Goal: Transaction & Acquisition: Purchase product/service

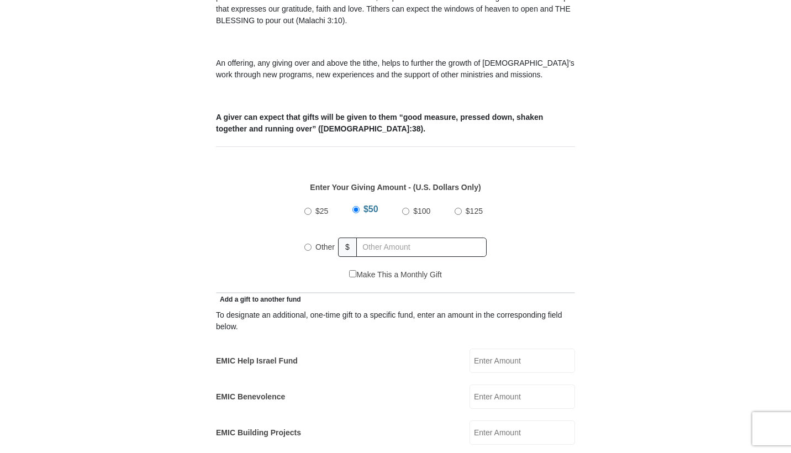
scroll to position [393, 0]
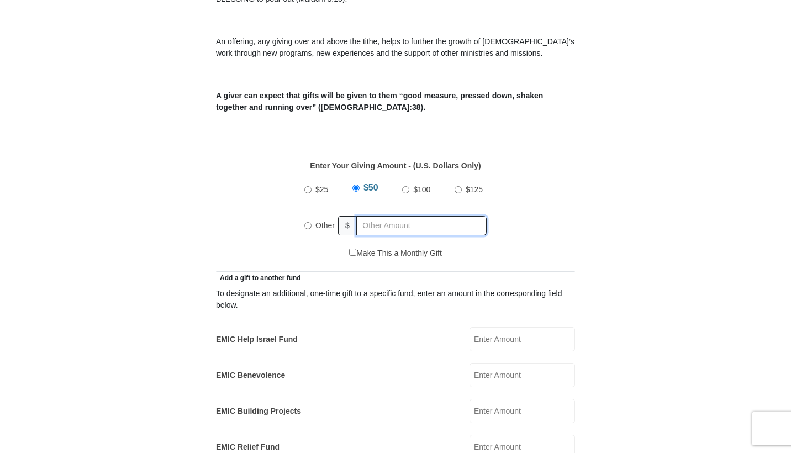
click at [400, 217] on input "text" at bounding box center [421, 225] width 130 height 19
radio input "true"
type input "120"
click at [598, 191] on form "[GEOGRAPHIC_DATA][DEMOGRAPHIC_DATA] Online Giving Because of gifts like yours, …" at bounding box center [396, 459] width 630 height 1615
click at [534, 193] on div "$25 $50 $100 $125 Other $ 120" at bounding box center [395, 212] width 347 height 72
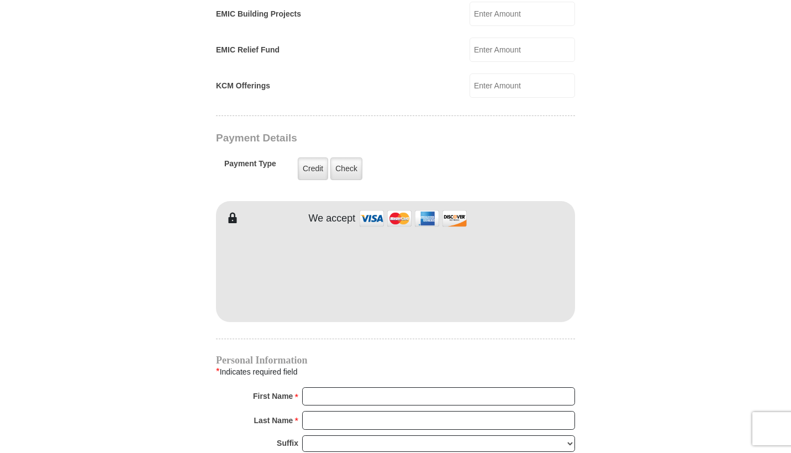
scroll to position [832, 0]
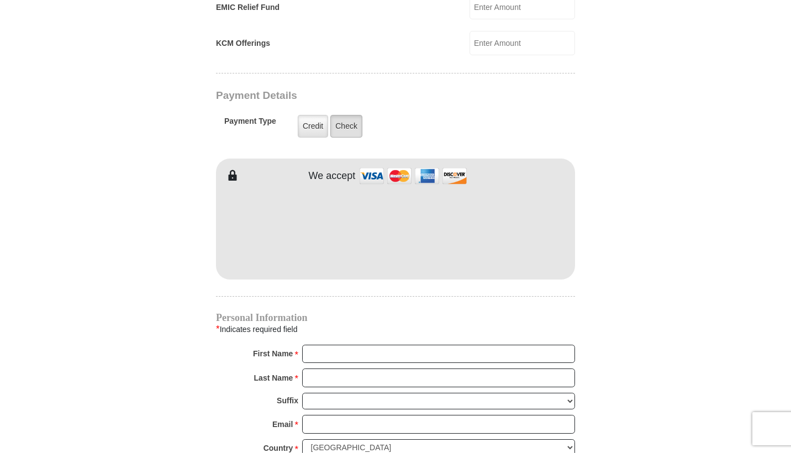
click at [355, 115] on label "Check" at bounding box center [346, 126] width 32 height 23
click at [0, 0] on input "Check" at bounding box center [0, 0] width 0 height 0
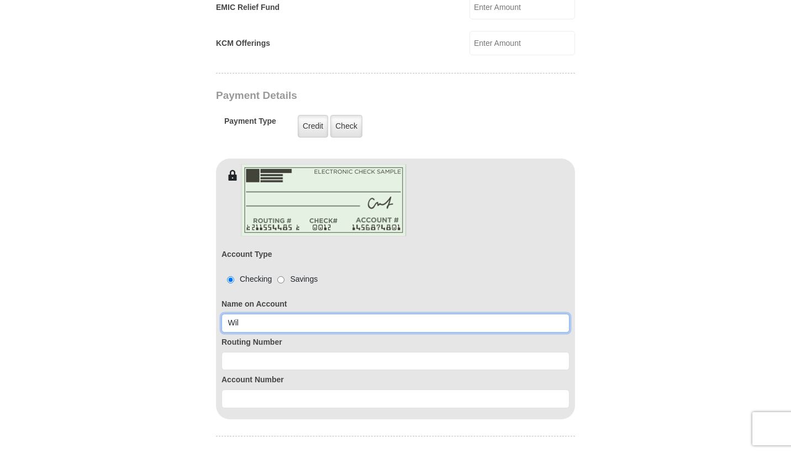
type input "Will Cross"
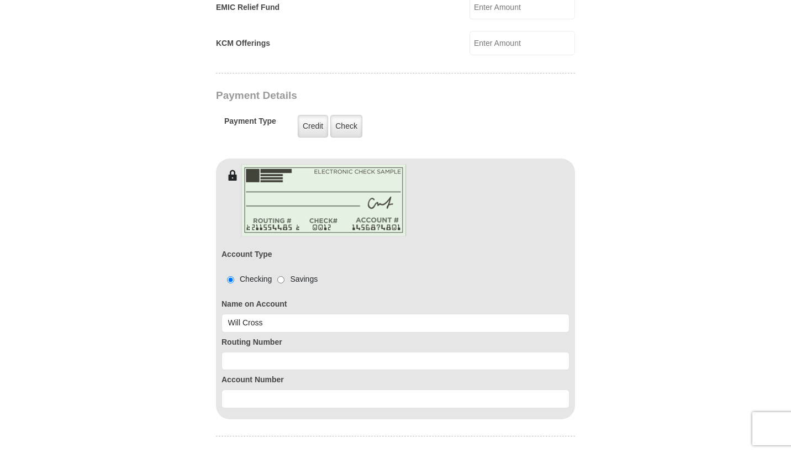
type input "Will"
type input "Cross"
type input "155 [PERSON_NAME] Dr"
type input "[GEOGRAPHIC_DATA]"
select select "PA"
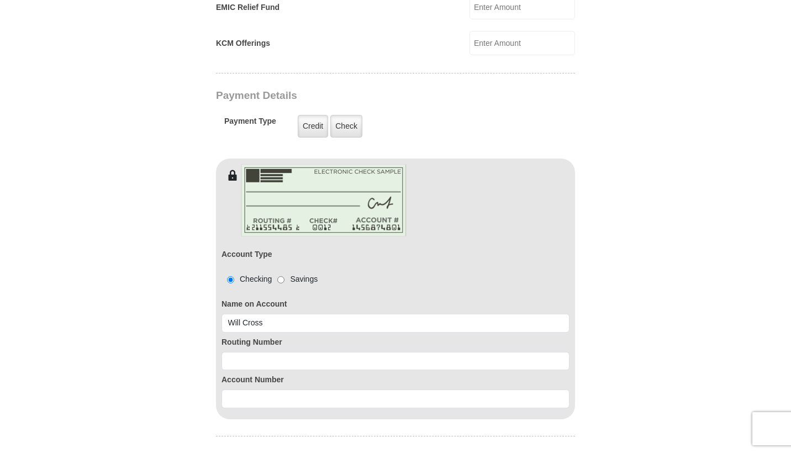
type input "17345"
type input "[PERSON_NAME]"
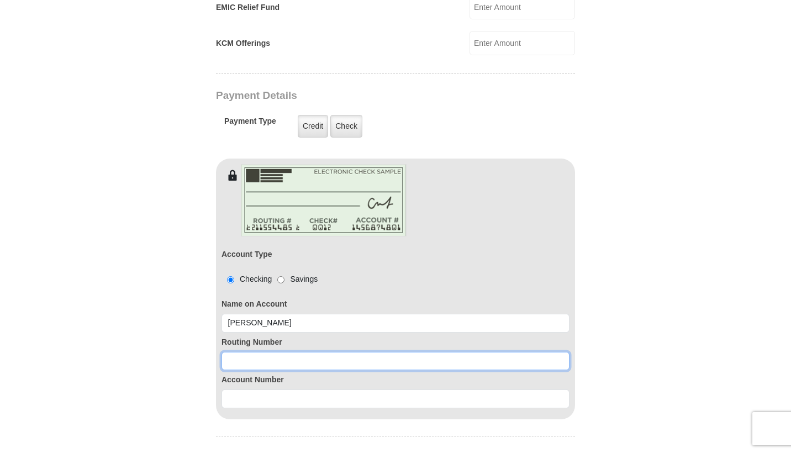
click at [251, 352] on input at bounding box center [395, 361] width 348 height 19
type input "2"
type input "043318092"
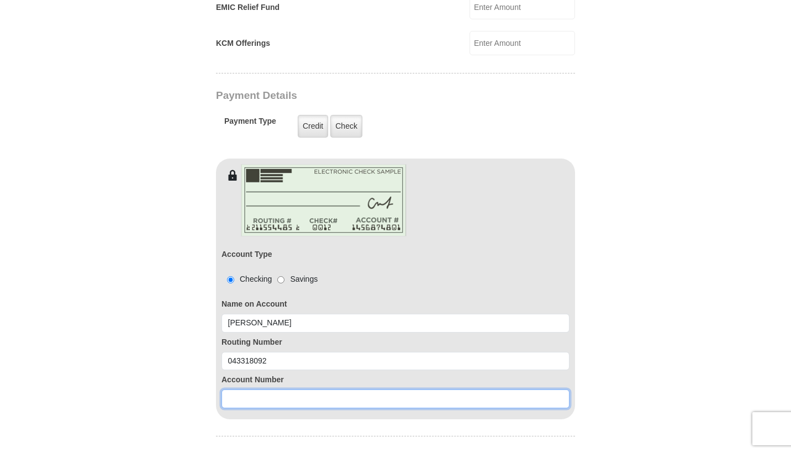
click at [242, 389] on input at bounding box center [395, 398] width 348 height 19
type input "2844071189"
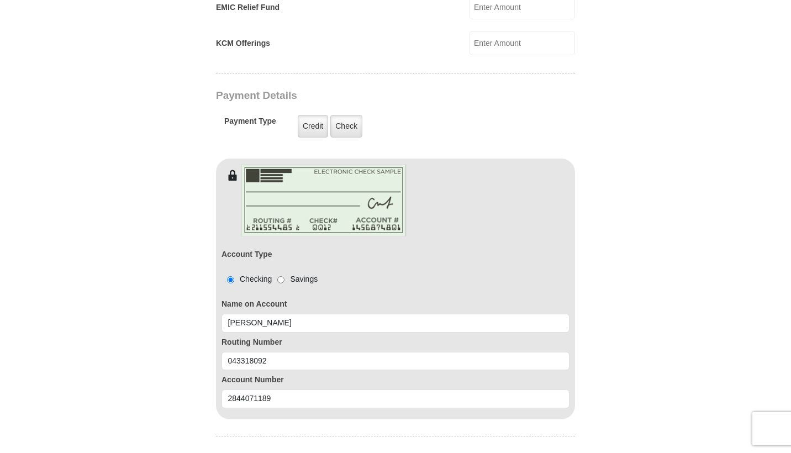
click at [354, 395] on div "Account Type Checking Savings Name on Account [PERSON_NAME] Routing Number [US_…" at bounding box center [395, 300] width 359 height 239
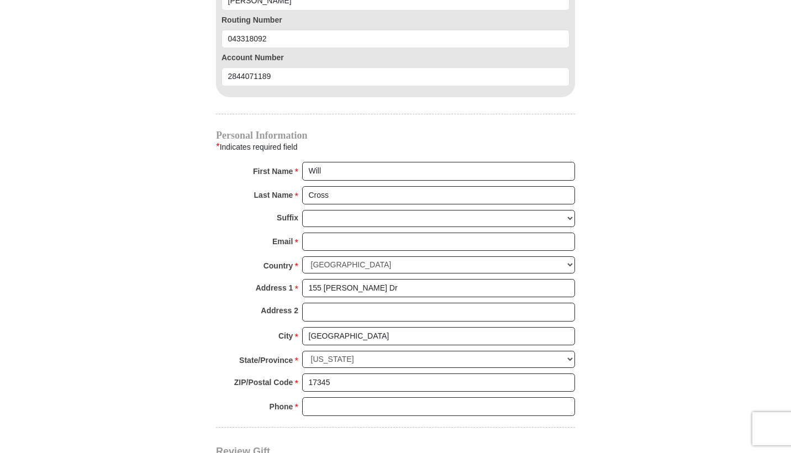
scroll to position [1158, 0]
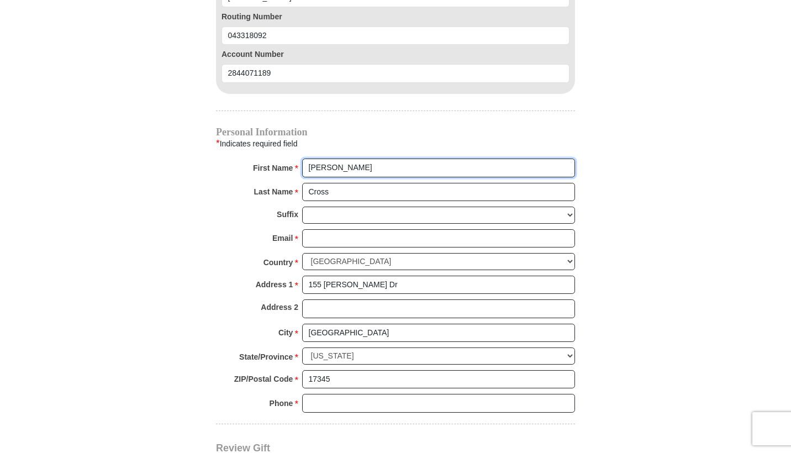
type input "[PERSON_NAME]"
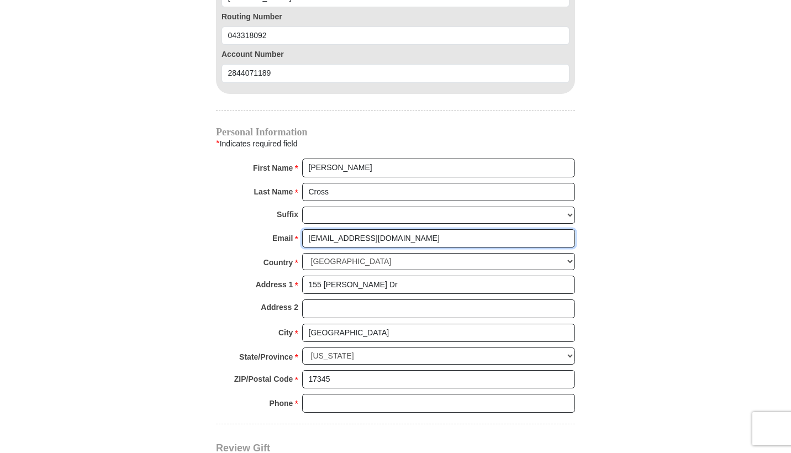
type input "[EMAIL_ADDRESS][DOMAIN_NAME]"
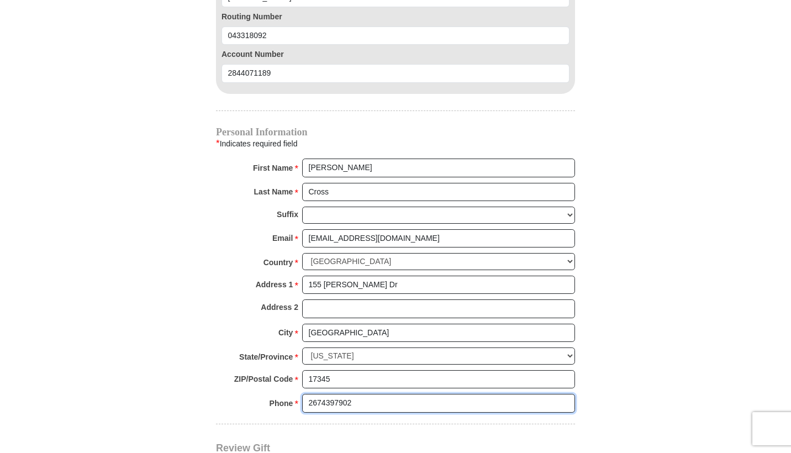
type input "2674397902"
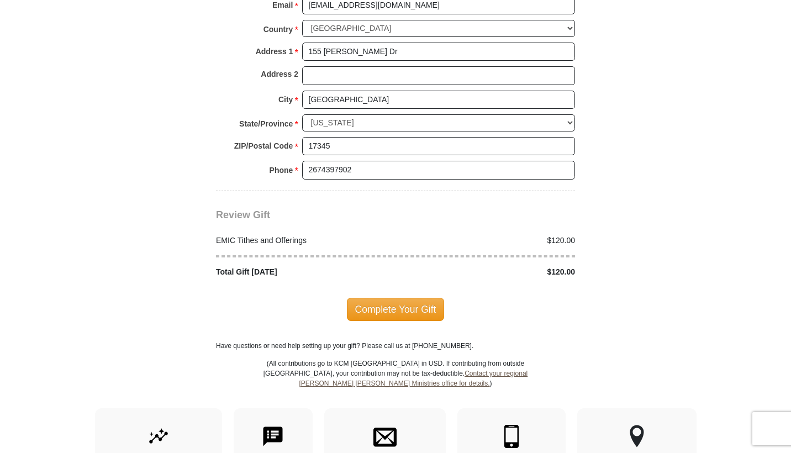
scroll to position [1391, 0]
click at [389, 297] on span "Complete Your Gift" at bounding box center [396, 308] width 98 height 23
